Goal: Information Seeking & Learning: Learn about a topic

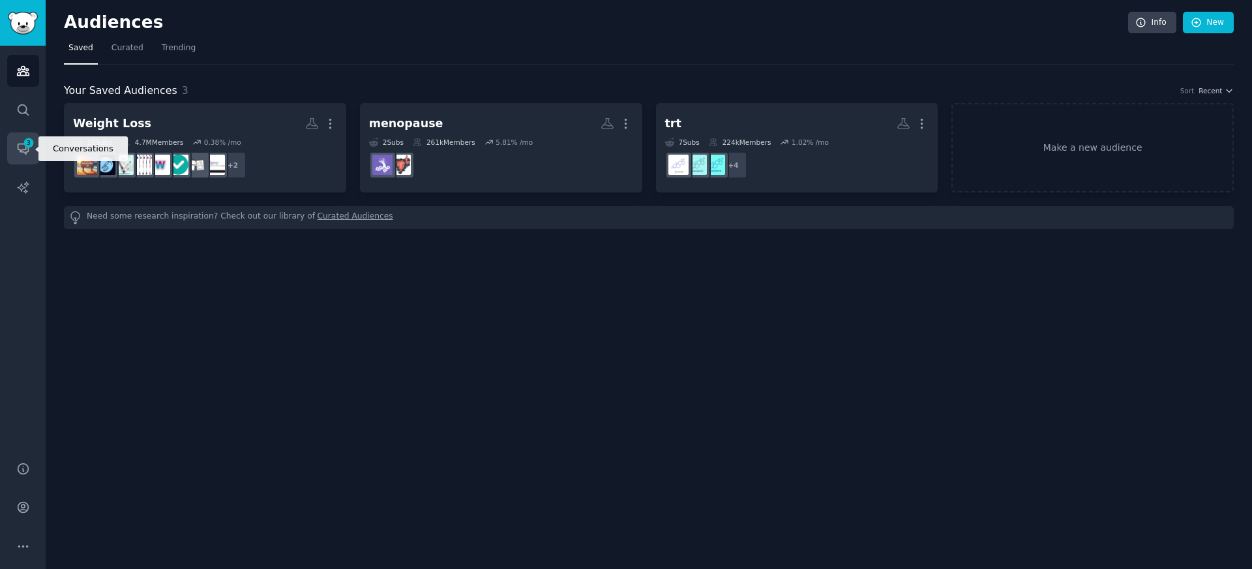
click at [25, 151] on icon "Sidebar" at bounding box center [23, 149] width 14 height 14
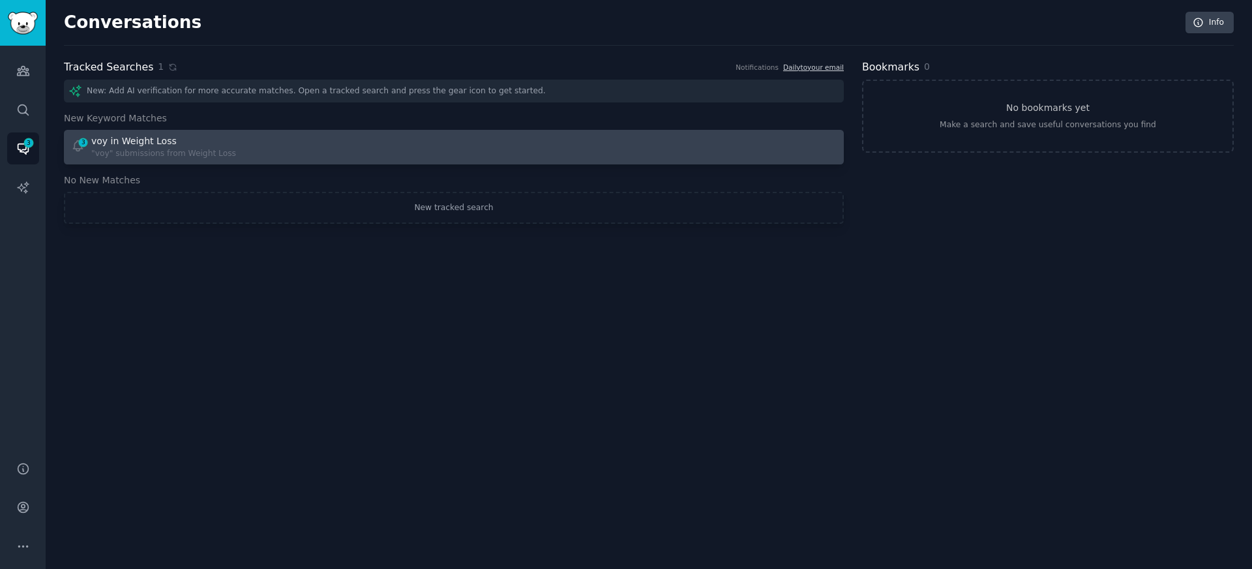
click at [309, 150] on div "3 voy in Weight Loss "voy" submissions from Weight Loss" at bounding box center [258, 146] width 374 height 25
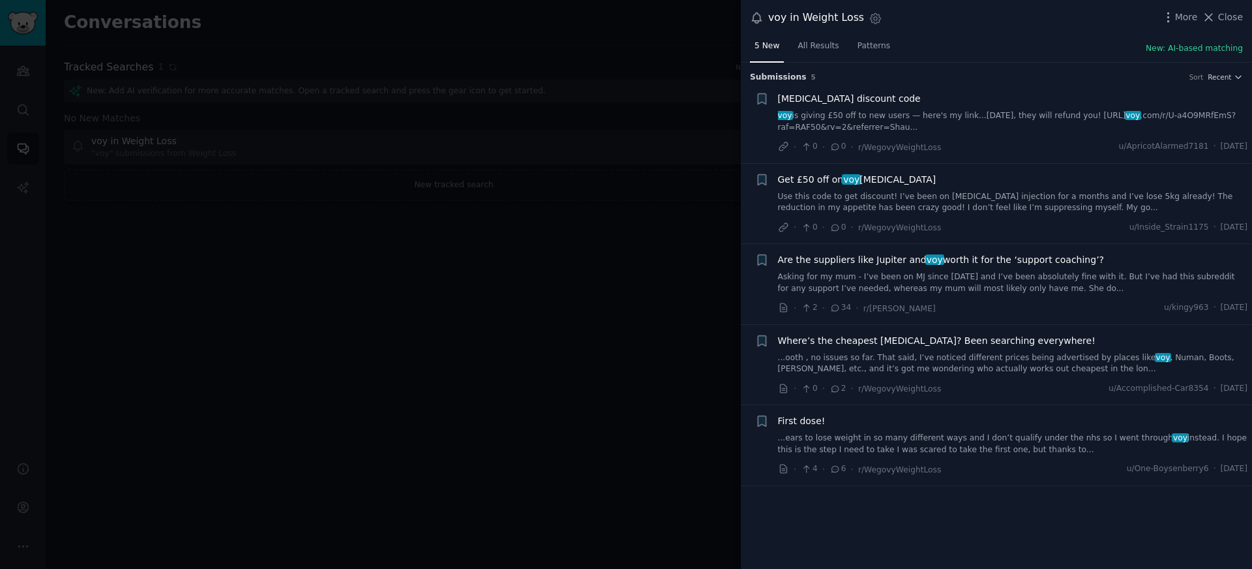
click at [965, 260] on span "Are the suppliers like Jupiter and voy worth it for the ‘support coaching’?" at bounding box center [941, 260] width 327 height 14
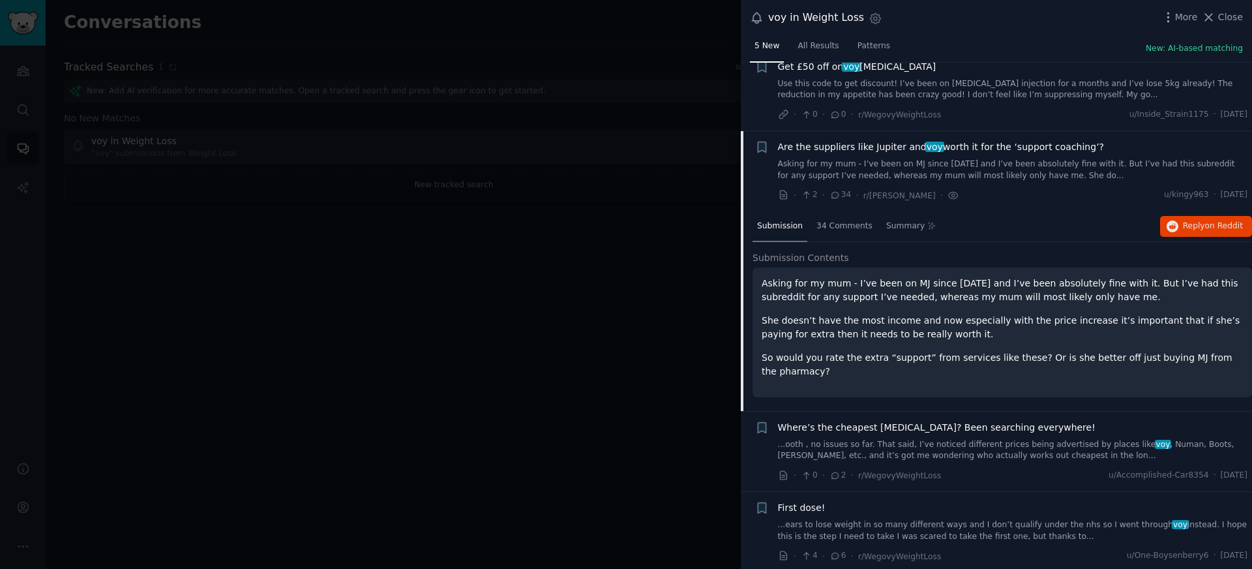
scroll to position [116, 0]
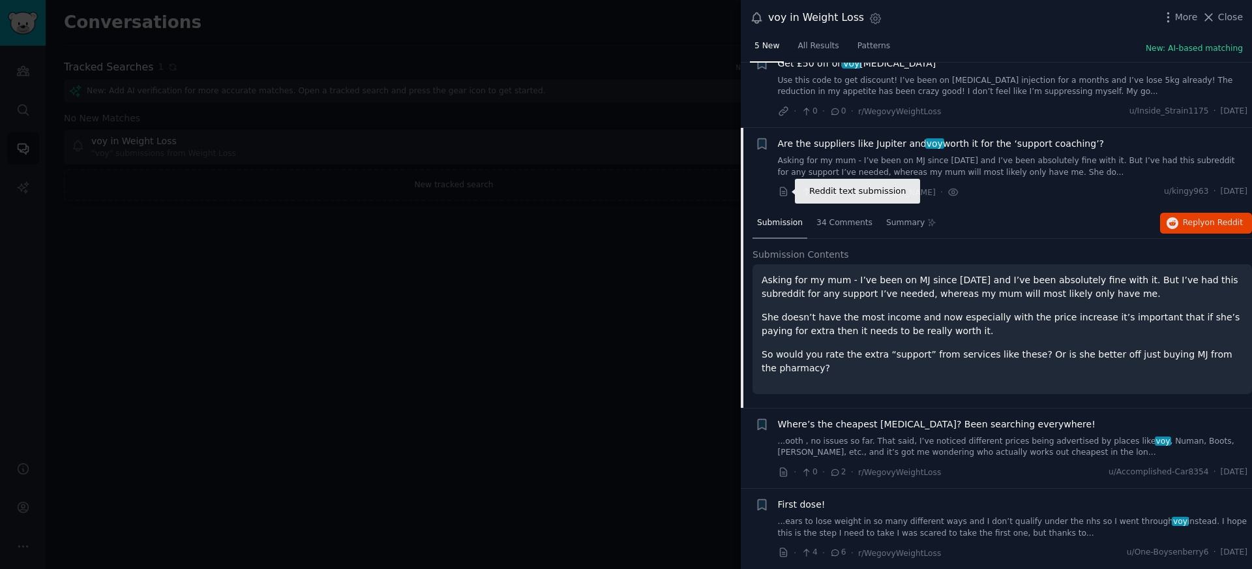
click at [781, 189] on icon at bounding box center [784, 192] width 12 height 12
click at [592, 162] on div at bounding box center [626, 284] width 1252 height 569
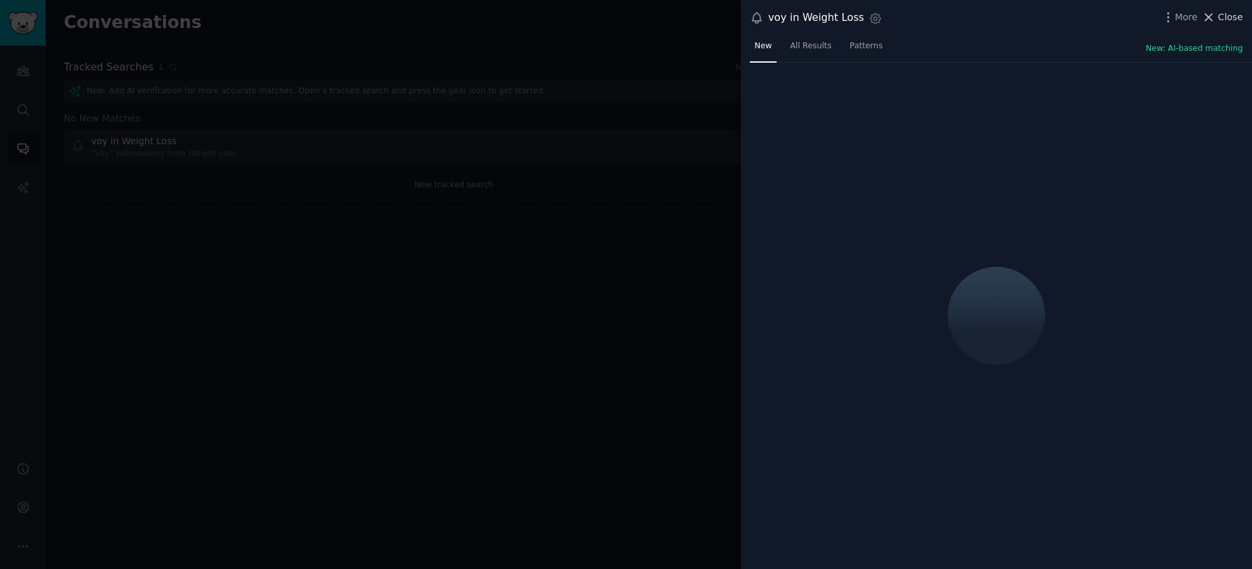
click at [1222, 14] on span "Close" at bounding box center [1230, 17] width 25 height 14
